Goal: Ask a question

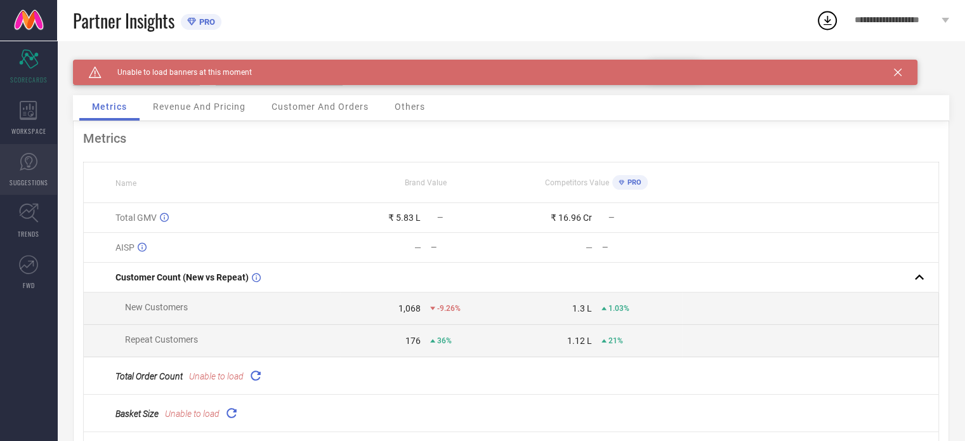
click at [32, 178] on span "SUGGESTIONS" at bounding box center [29, 183] width 39 height 10
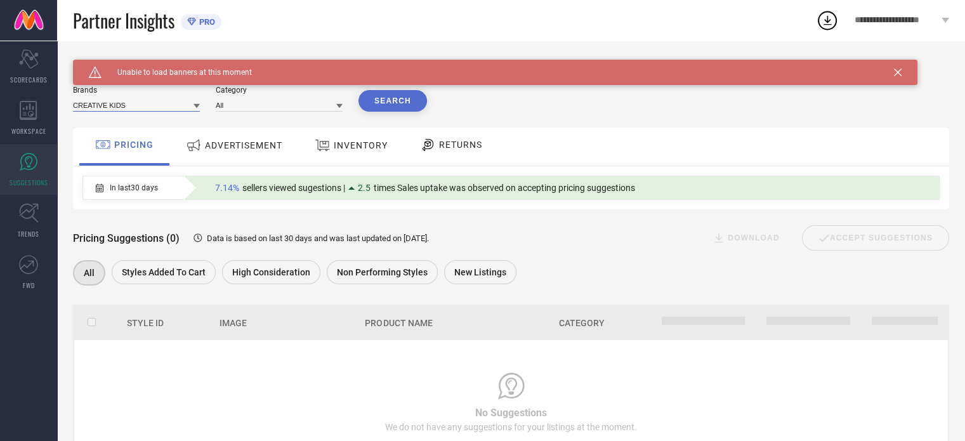
click at [159, 108] on input at bounding box center [136, 104] width 127 height 13
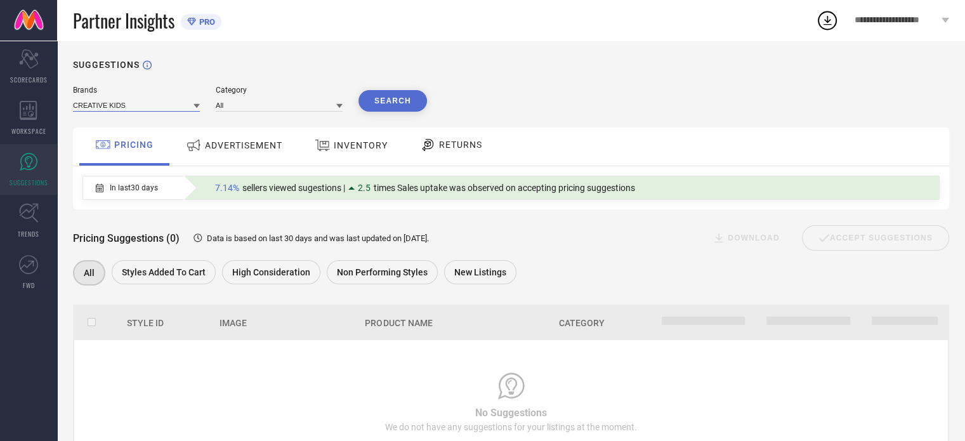
click at [159, 108] on input at bounding box center [136, 104] width 127 height 13
click at [146, 142] on div "IX IMPRESSION" at bounding box center [136, 144] width 127 height 22
click at [271, 105] on input at bounding box center [279, 104] width 127 height 13
click at [268, 126] on div "All" at bounding box center [279, 123] width 127 height 22
click at [393, 100] on button "Search" at bounding box center [392, 101] width 68 height 22
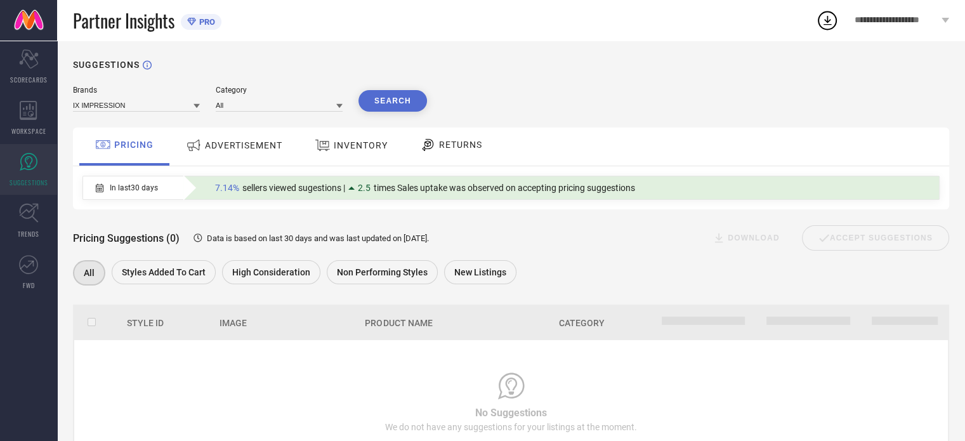
click at [228, 141] on span "ADVERTISEMENT" at bounding box center [243, 145] width 77 height 10
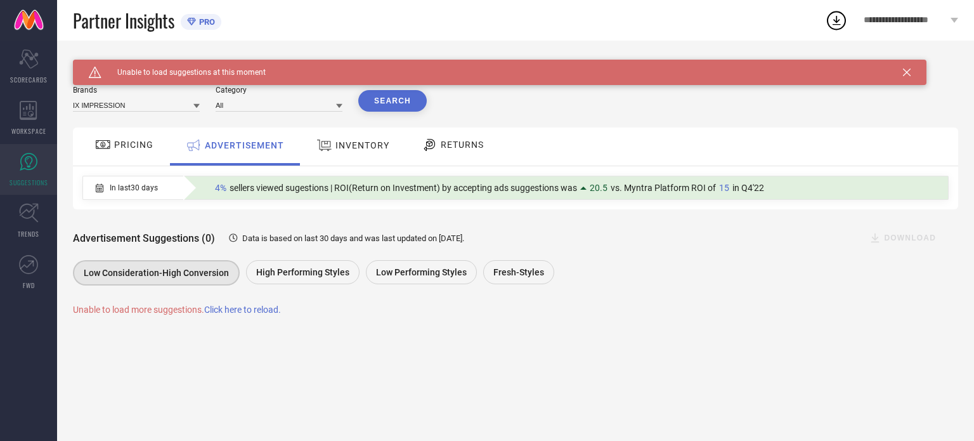
click at [391, 102] on button "Search" at bounding box center [392, 101] width 68 height 22
